Goal: Transaction & Acquisition: Purchase product/service

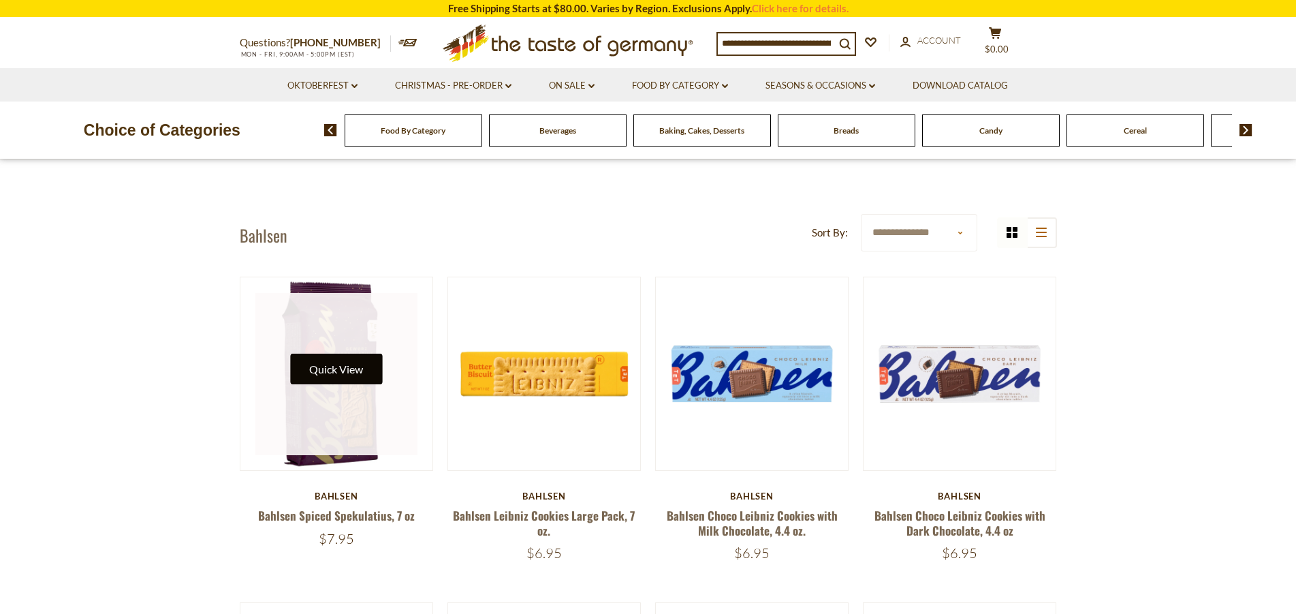
click at [358, 371] on button "Quick View" at bounding box center [336, 369] width 92 height 31
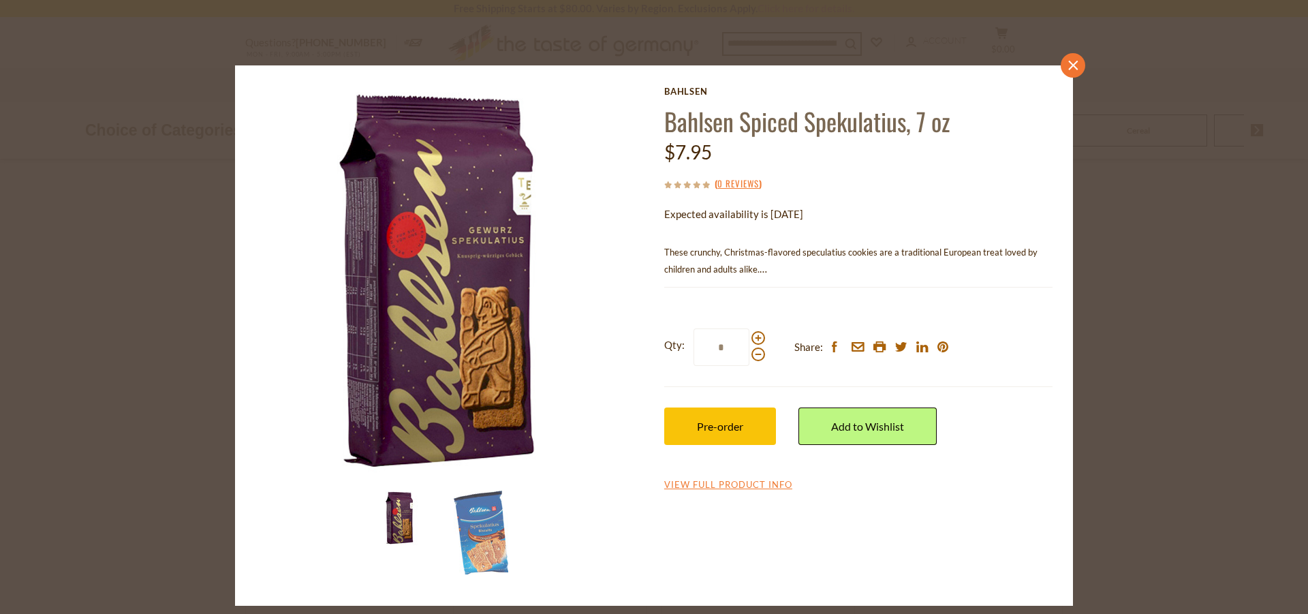
click at [1073, 65] on icon at bounding box center [1073, 66] width 10 height 10
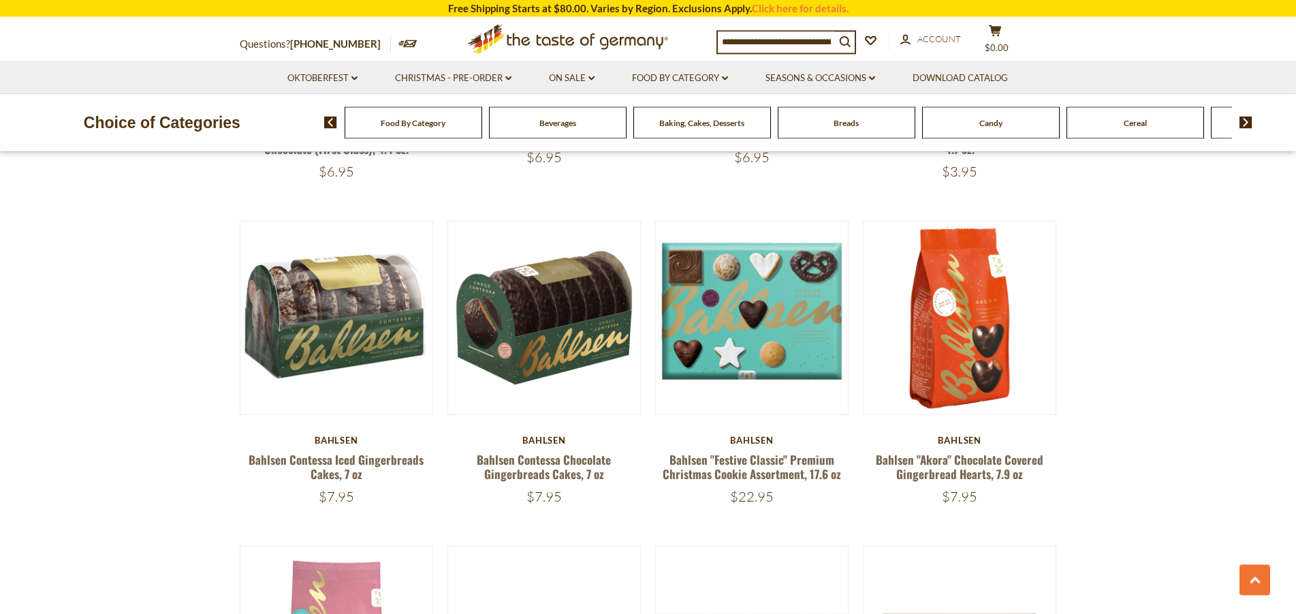
scroll to position [1112, 0]
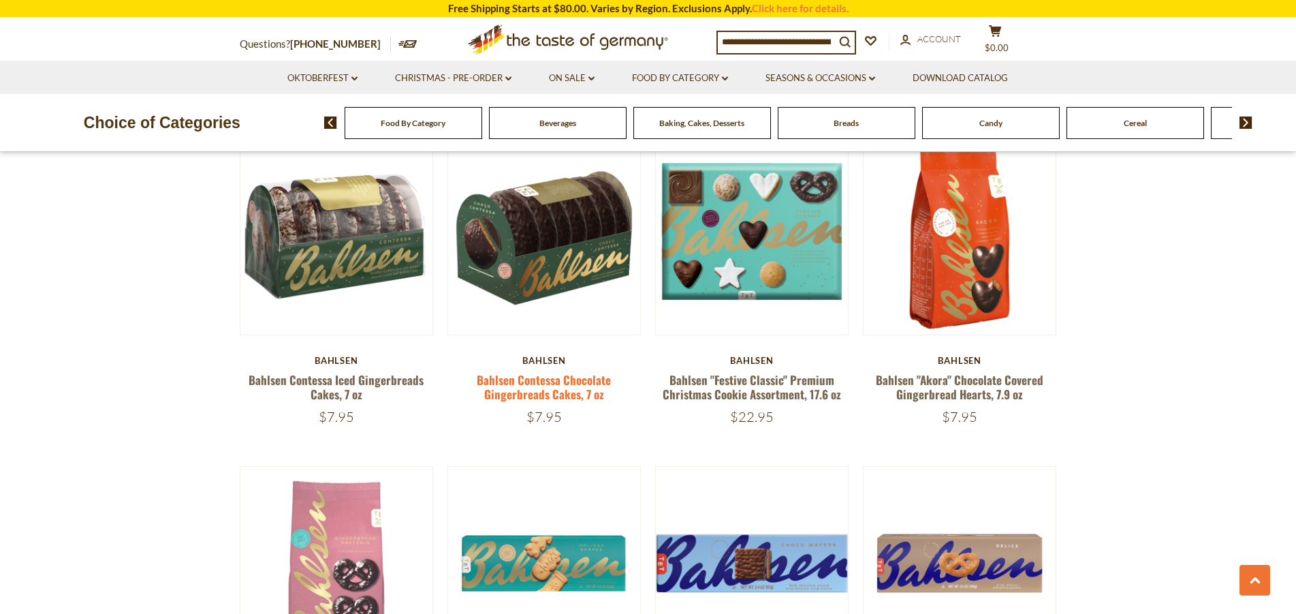
click at [523, 383] on link "Bahlsen Contessa Chocolate Gingerbreads Cakes, 7 oz" at bounding box center [544, 386] width 134 height 31
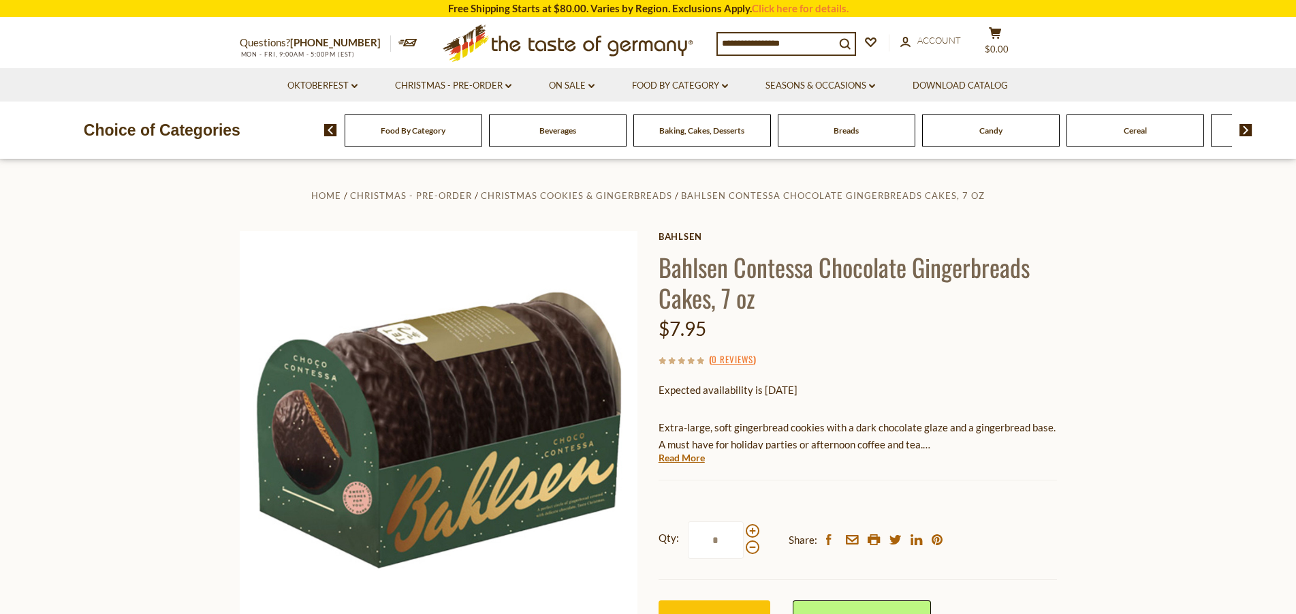
scroll to position [208, 0]
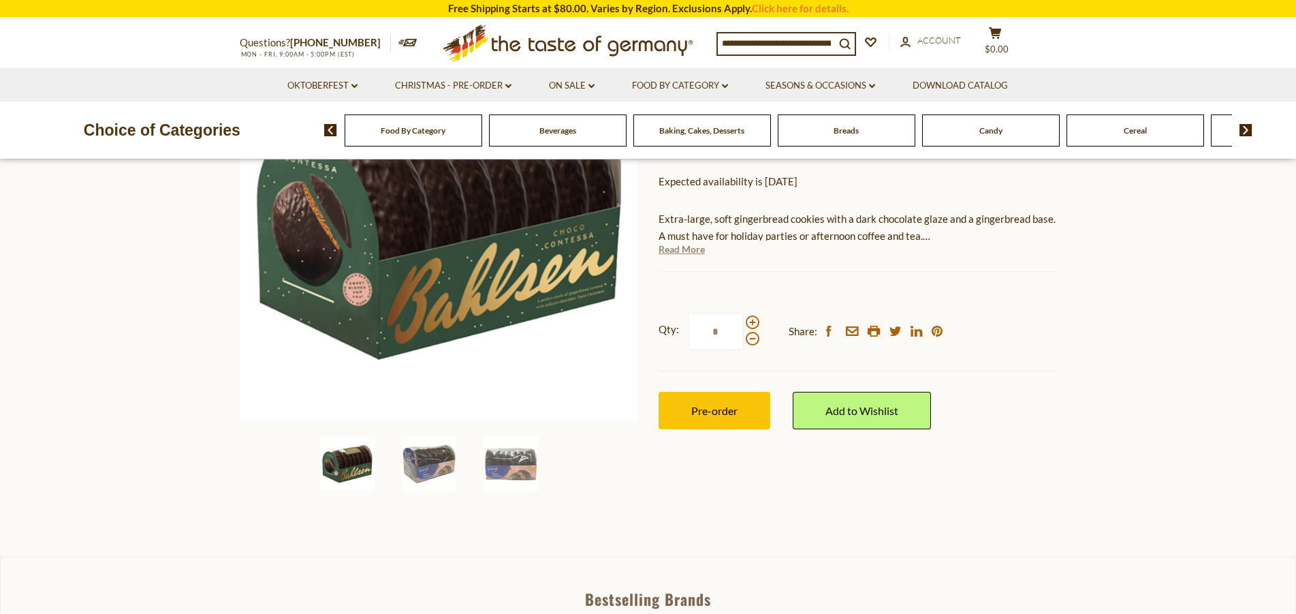
click at [689, 255] on link "Read More" at bounding box center [682, 249] width 46 height 14
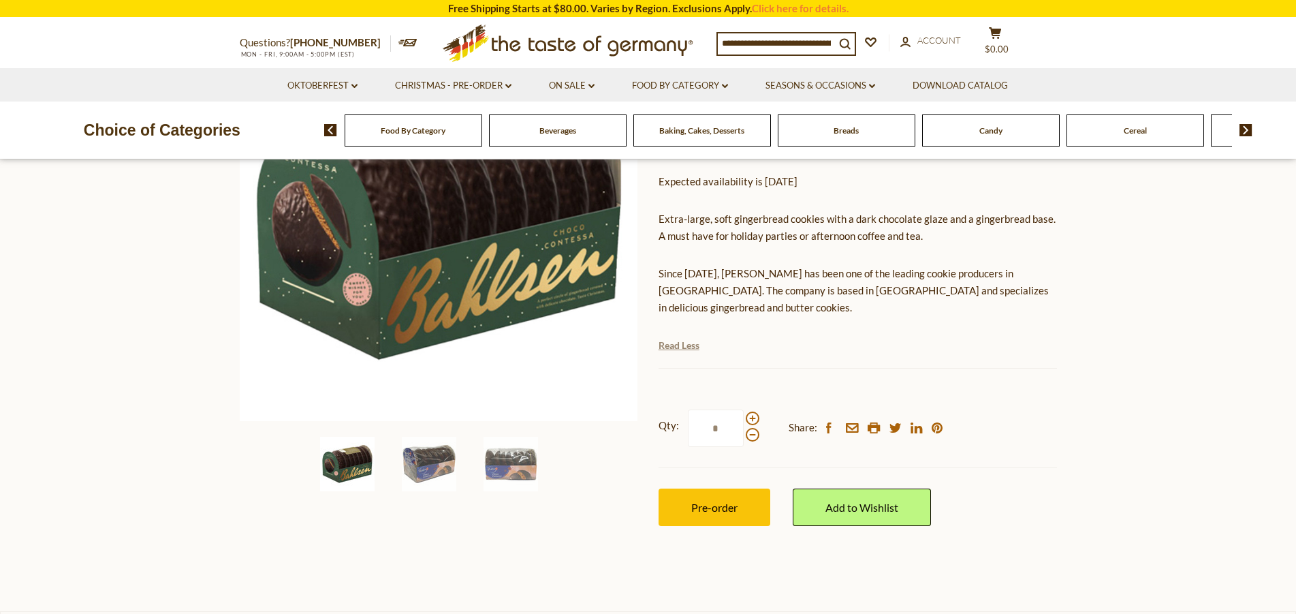
click at [680, 339] on link "Read Less" at bounding box center [679, 346] width 41 height 14
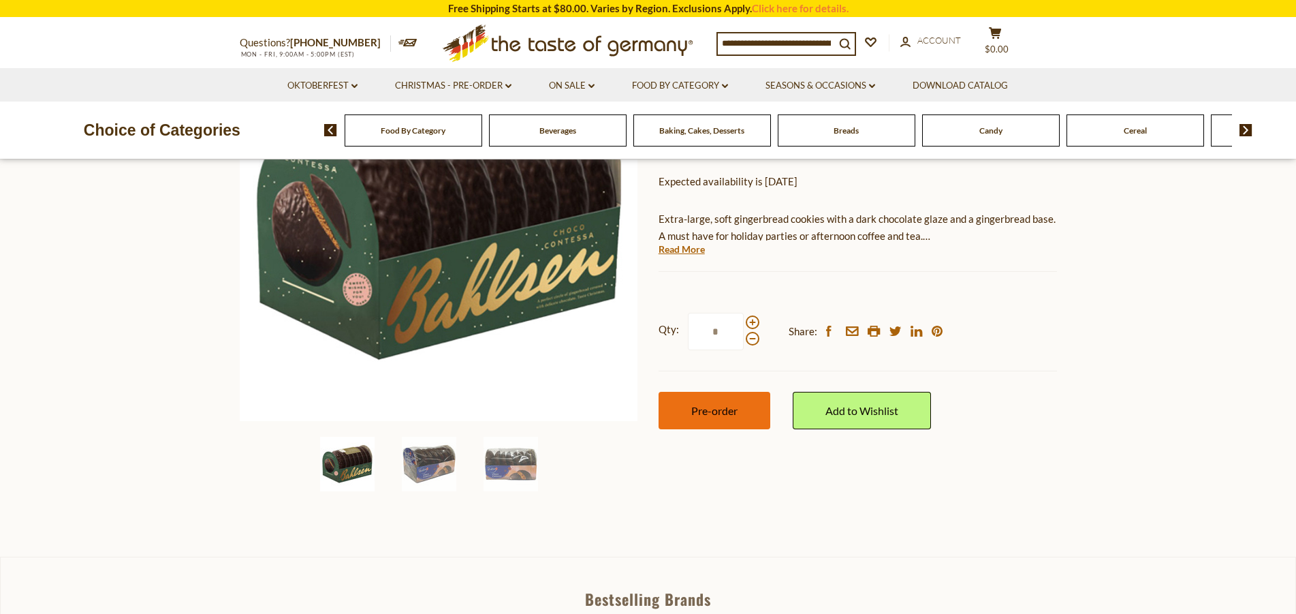
click at [723, 410] on span "Pre-order" at bounding box center [714, 410] width 46 height 13
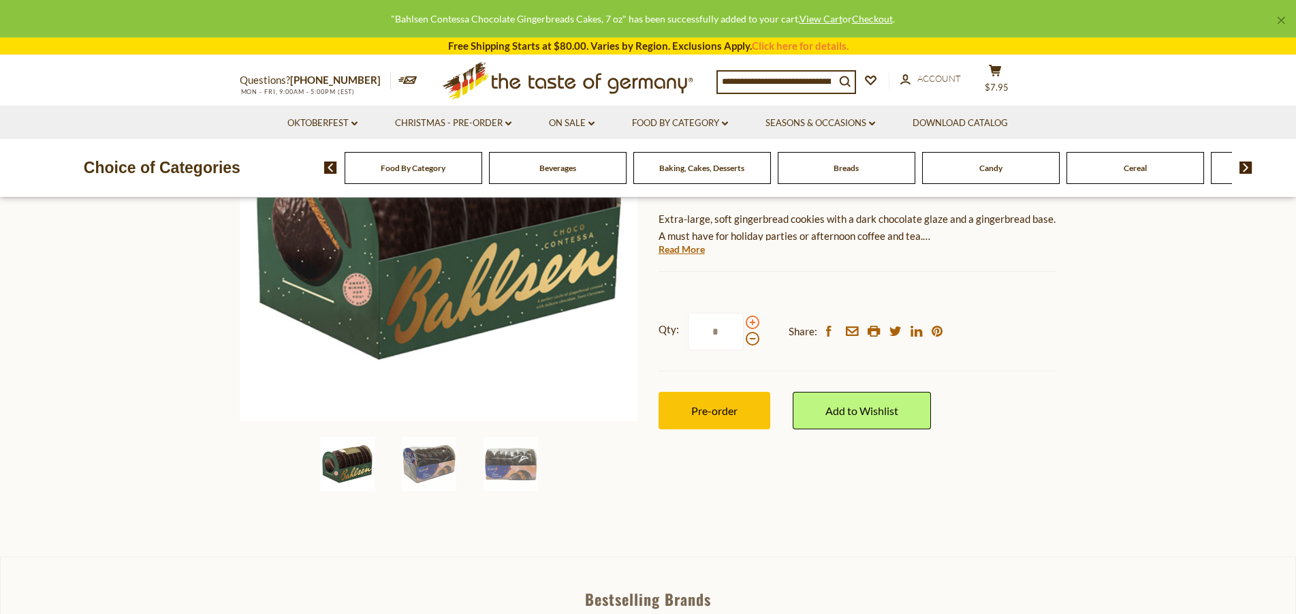
click at [753, 322] on span at bounding box center [753, 322] width 14 height 14
click at [744, 322] on input "*" at bounding box center [716, 331] width 56 height 37
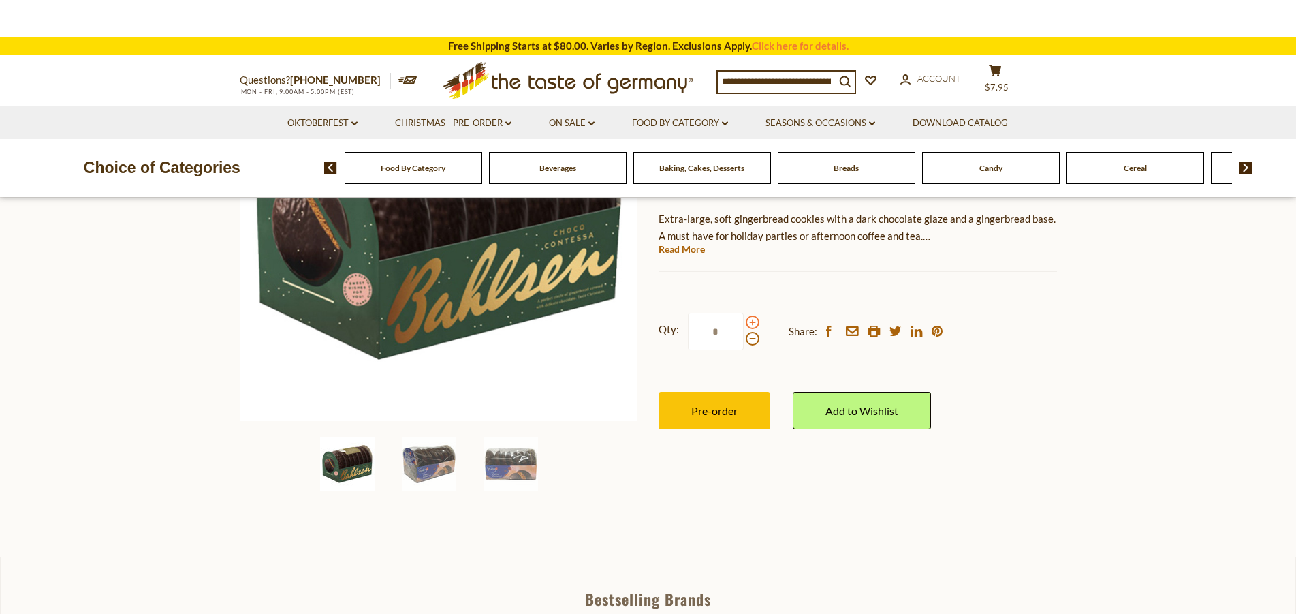
click at [753, 322] on span at bounding box center [753, 322] width 14 height 14
click at [744, 322] on input "*" at bounding box center [716, 331] width 56 height 37
click at [753, 322] on span at bounding box center [753, 322] width 14 height 14
click at [744, 322] on input "*" at bounding box center [716, 331] width 56 height 37
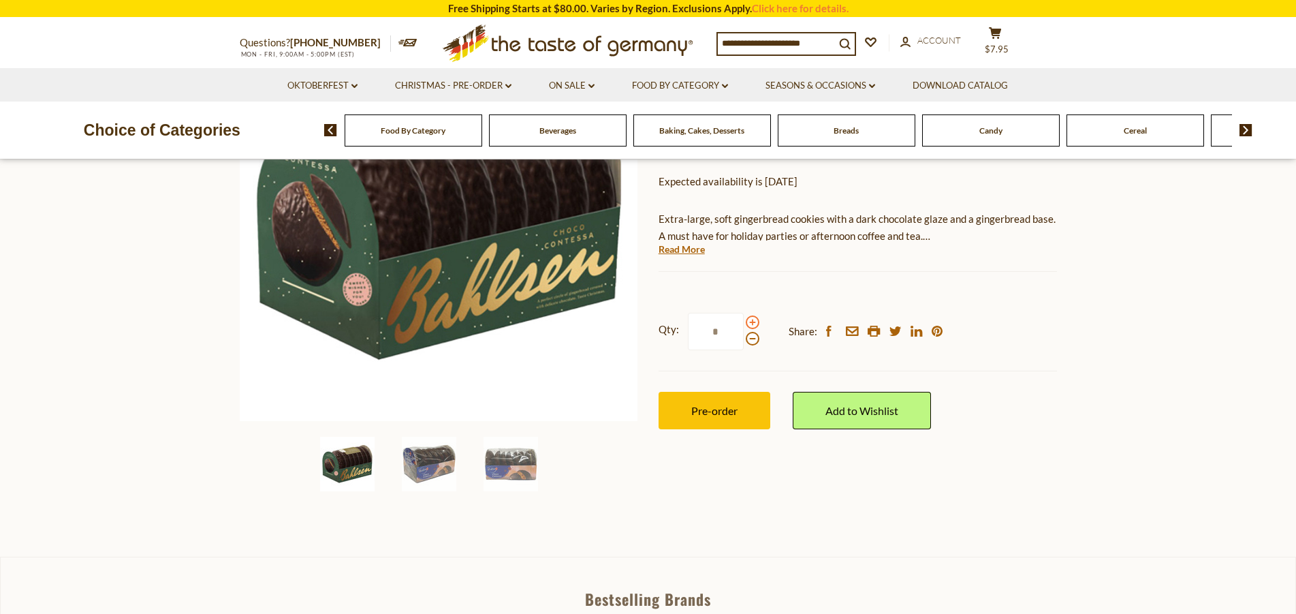
click at [753, 322] on span at bounding box center [753, 322] width 14 height 14
click at [744, 322] on input "*" at bounding box center [716, 331] width 56 height 37
click at [753, 343] on span at bounding box center [753, 339] width 14 height 14
click at [744, 343] on input "*" at bounding box center [716, 331] width 56 height 37
type input "*"
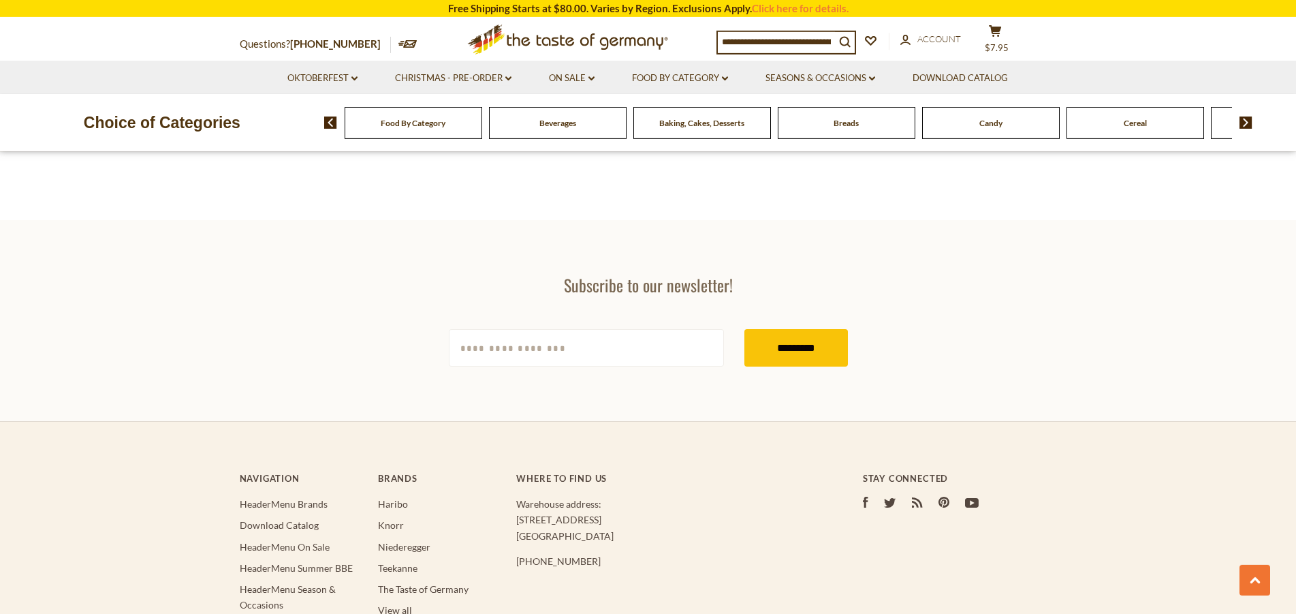
scroll to position [2154, 0]
click at [492, 346] on input "[EMAIL_ADDRESS][DOMAIN_NAME]" at bounding box center [586, 346] width 275 height 37
type input "**********"
click at [807, 343] on input "*********" at bounding box center [796, 346] width 104 height 37
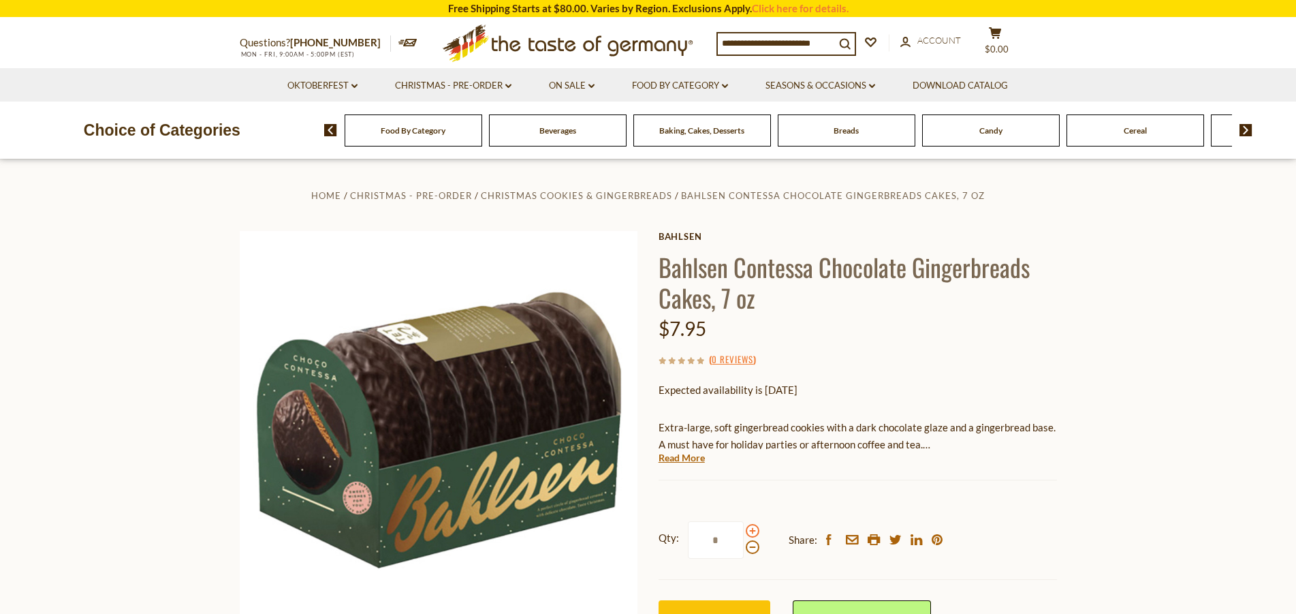
click at [751, 533] on span at bounding box center [753, 531] width 14 height 14
click at [744, 533] on input "*" at bounding box center [716, 539] width 56 height 37
click at [751, 533] on span at bounding box center [753, 531] width 14 height 14
click at [744, 533] on input "*" at bounding box center [716, 539] width 56 height 37
click at [751, 533] on span at bounding box center [753, 531] width 14 height 14
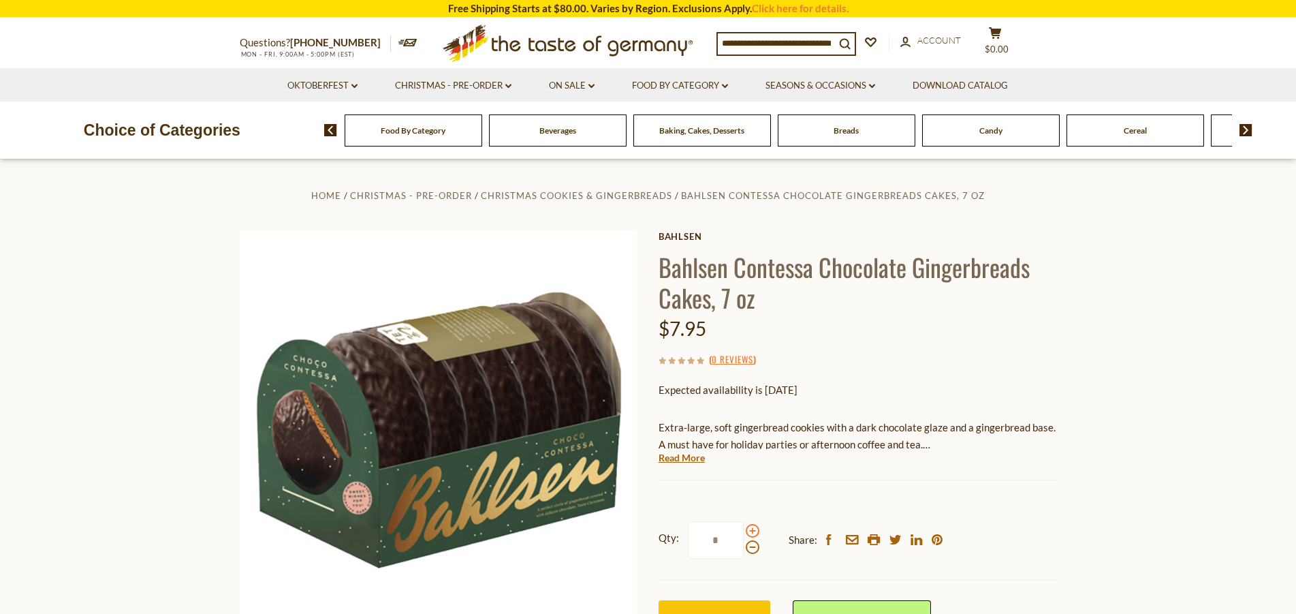
click at [744, 533] on input "*" at bounding box center [716, 539] width 56 height 37
click at [751, 548] on span at bounding box center [753, 547] width 14 height 14
click at [744, 548] on input "*" at bounding box center [716, 539] width 56 height 37
click at [753, 528] on span at bounding box center [753, 531] width 14 height 14
click at [744, 528] on input "*" at bounding box center [716, 539] width 56 height 37
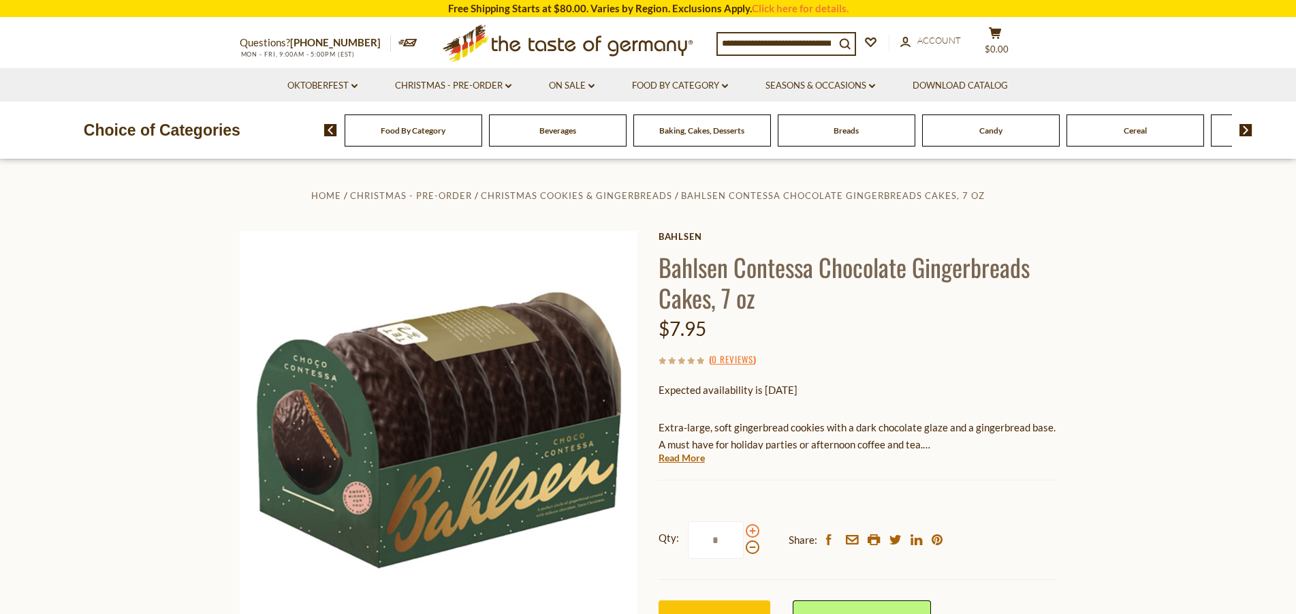
type input "*"
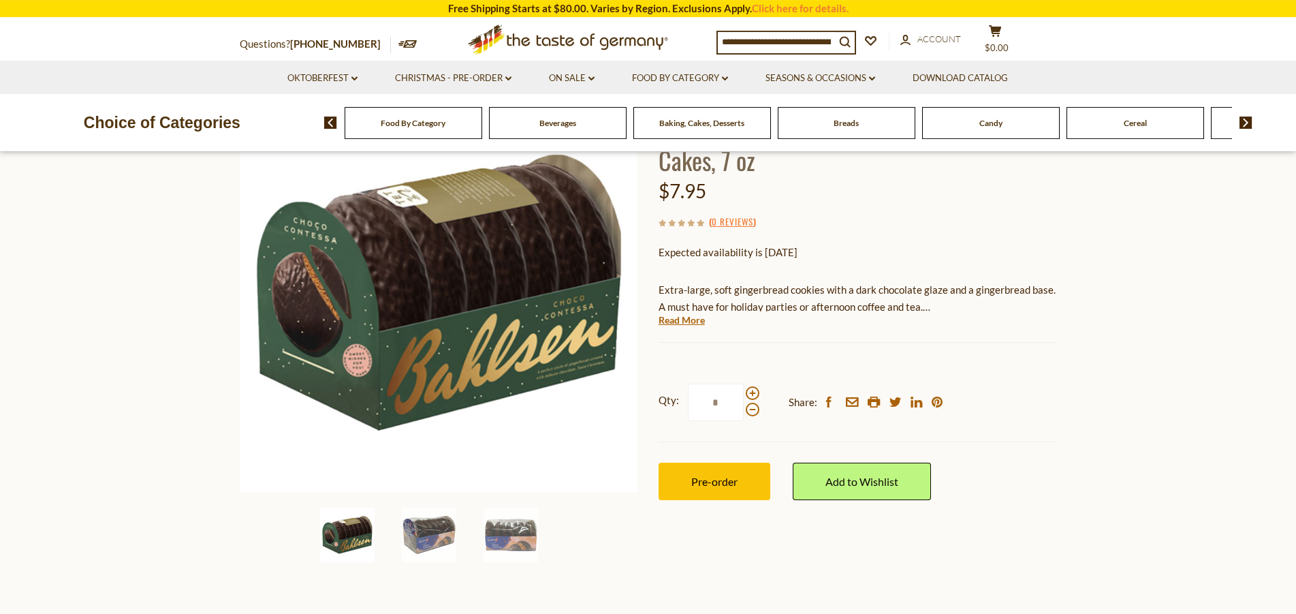
scroll to position [139, 0]
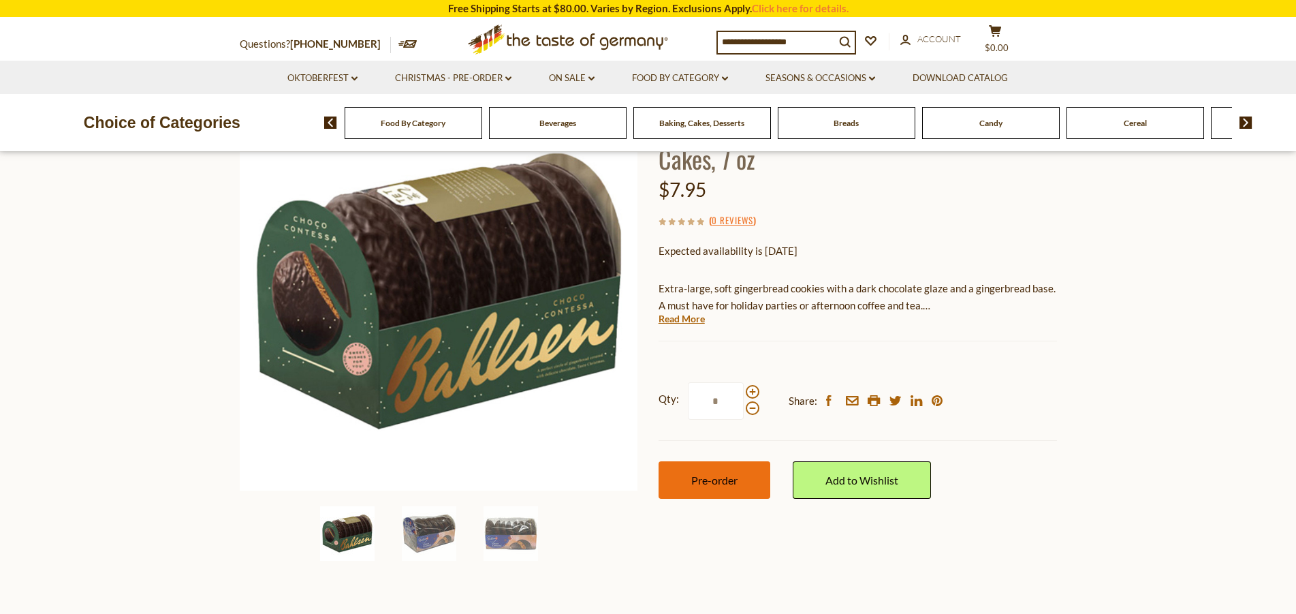
click at [720, 483] on span "Pre-order" at bounding box center [714, 479] width 46 height 13
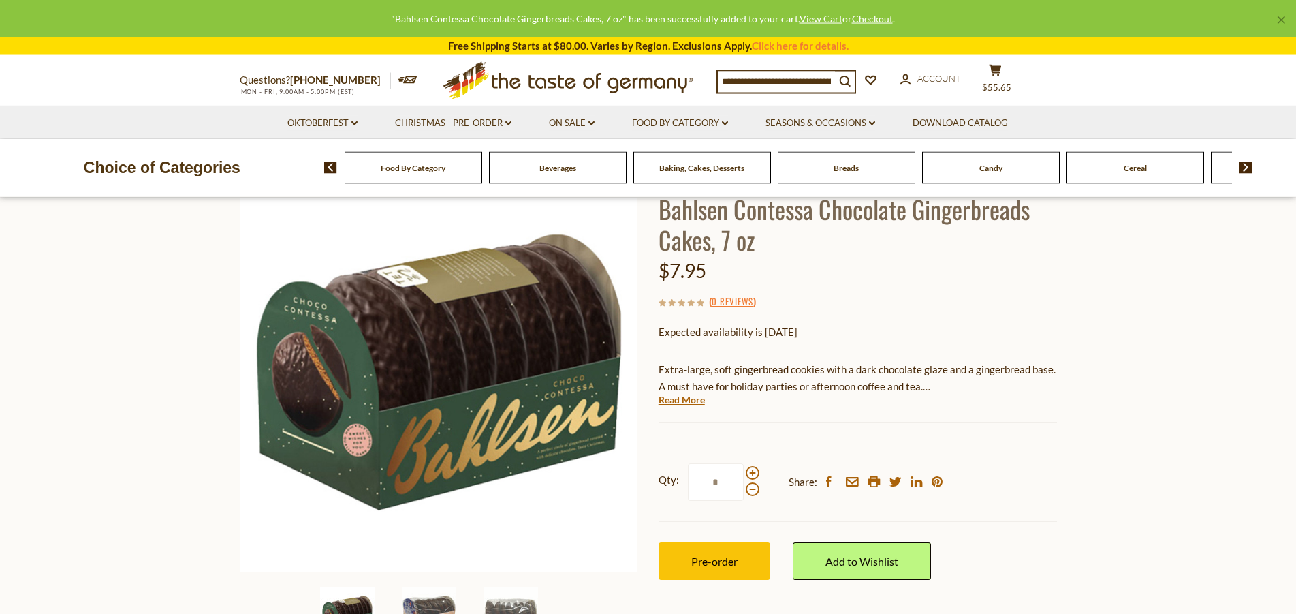
scroll to position [0, 0]
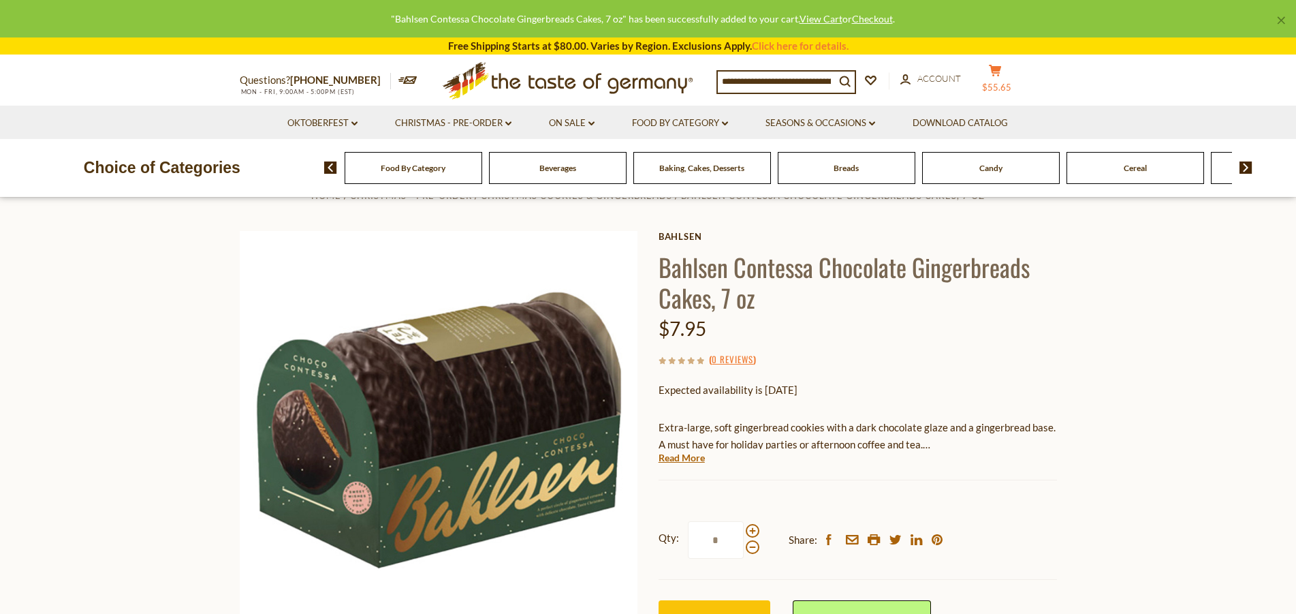
click at [1001, 71] on icon at bounding box center [995, 71] width 12 height 12
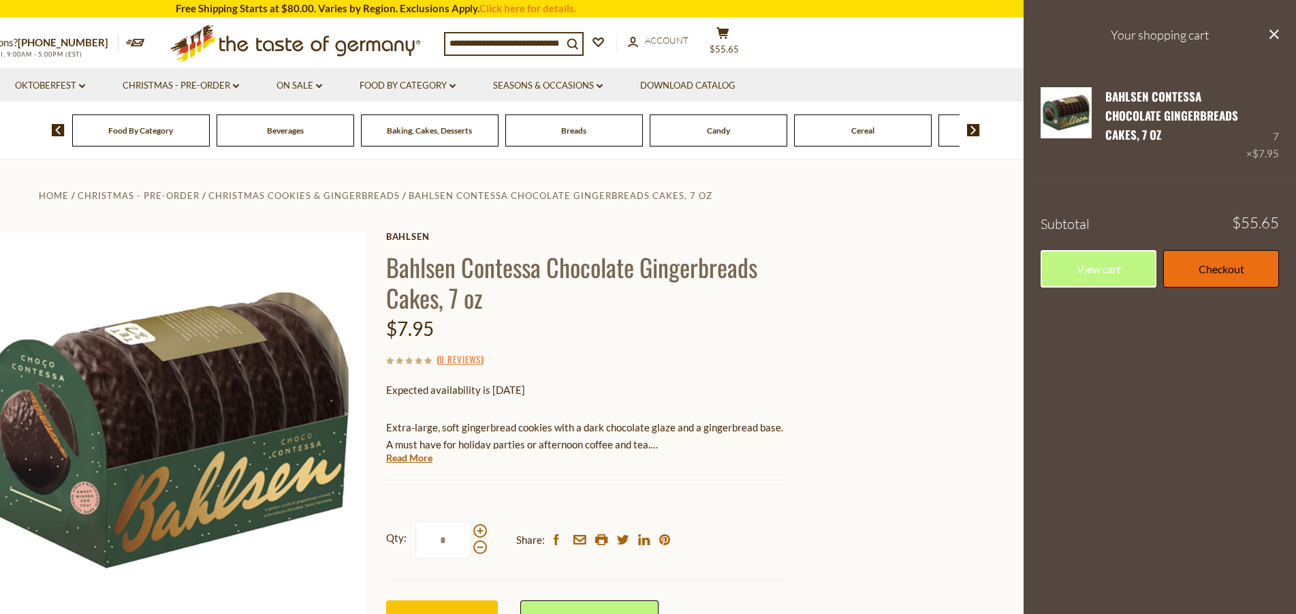
click at [1179, 266] on link "Checkout" at bounding box center [1221, 268] width 116 height 37
